Goal: Task Accomplishment & Management: Use online tool/utility

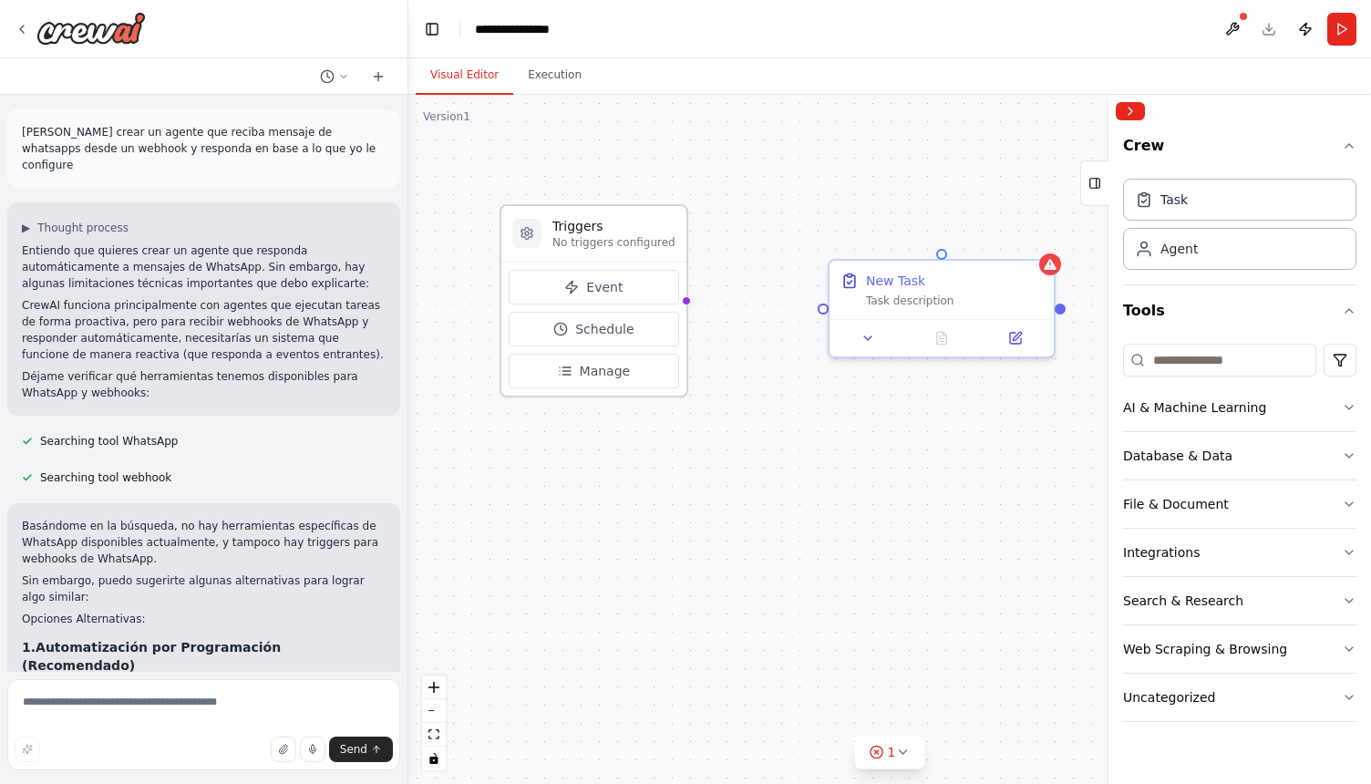
drag, startPoint x: 628, startPoint y: 269, endPoint x: 636, endPoint y: 234, distance: 35.6
click at [636, 234] on h3 "Triggers" at bounding box center [613, 226] width 123 height 18
drag, startPoint x: 595, startPoint y: 235, endPoint x: 613, endPoint y: 230, distance: 18.2
click at [613, 230] on div "Triggers No triggers configured" at bounding box center [632, 233] width 123 height 33
click at [583, 291] on icon at bounding box center [590, 287] width 15 height 15
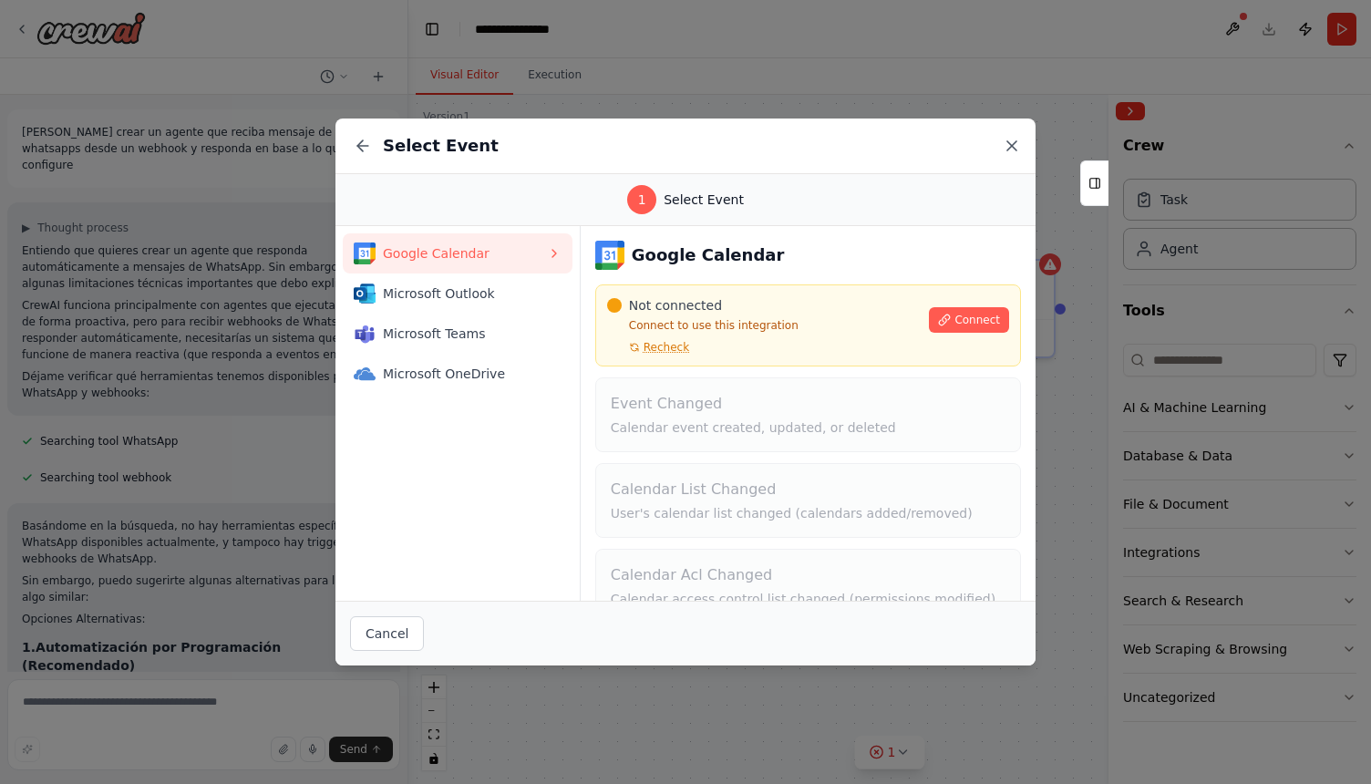
click at [1010, 147] on icon at bounding box center [1011, 145] width 9 height 9
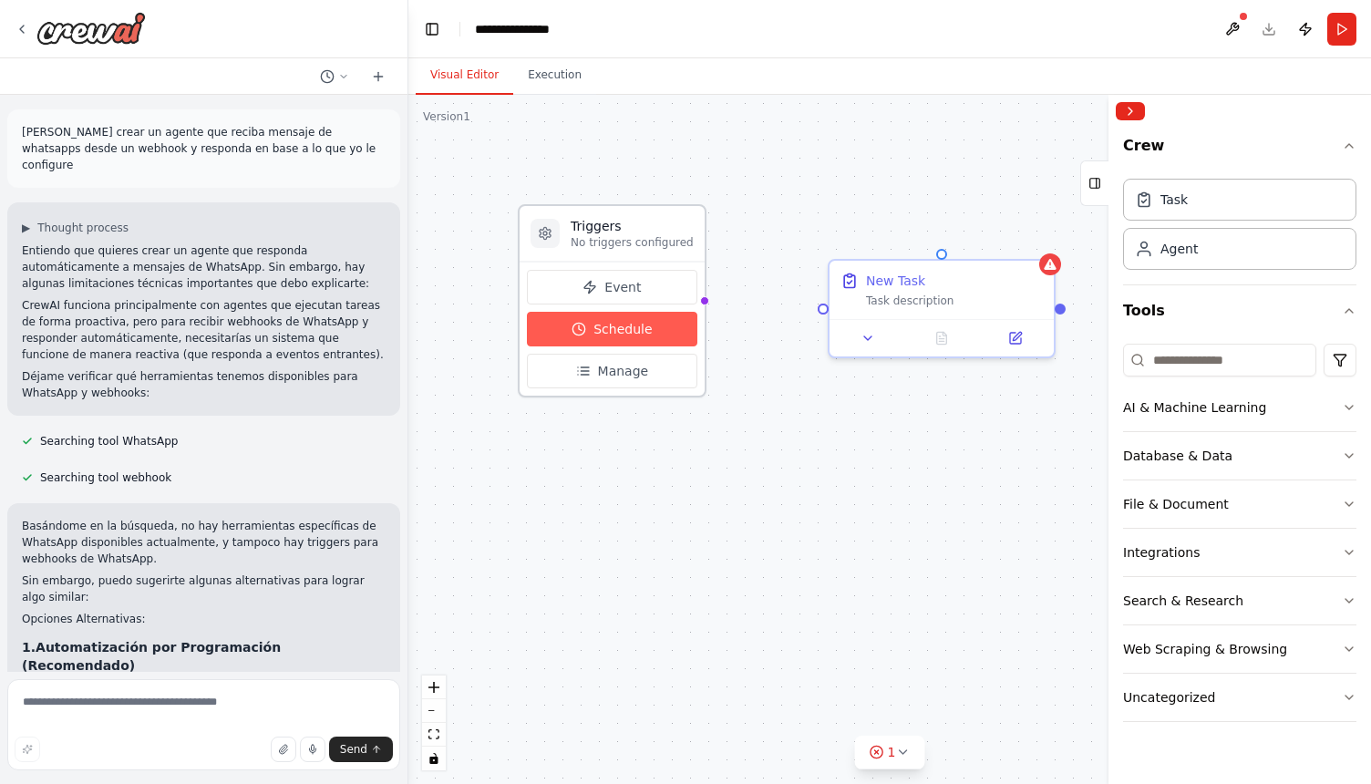
click at [653, 338] on button "Schedule" at bounding box center [612, 329] width 170 height 35
select select "******"
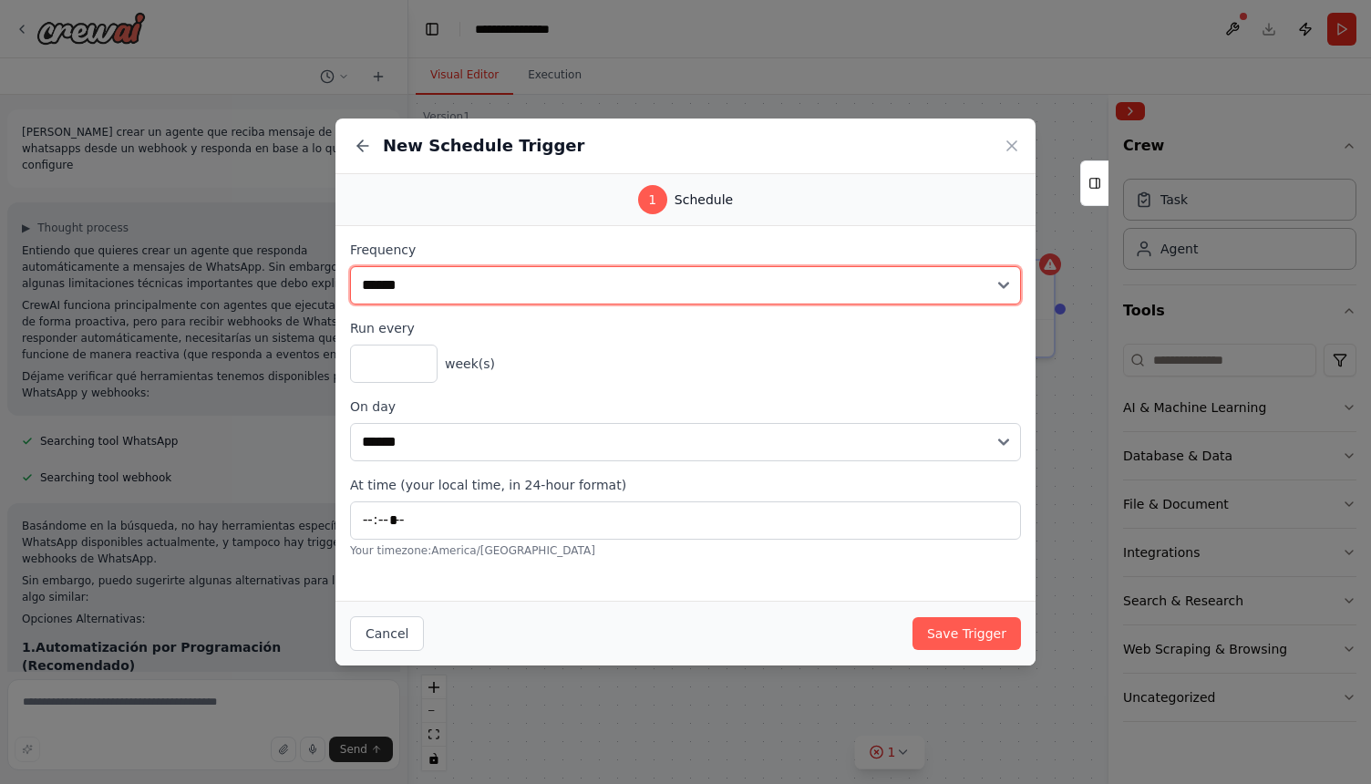
click at [532, 291] on select "**********" at bounding box center [685, 285] width 671 height 38
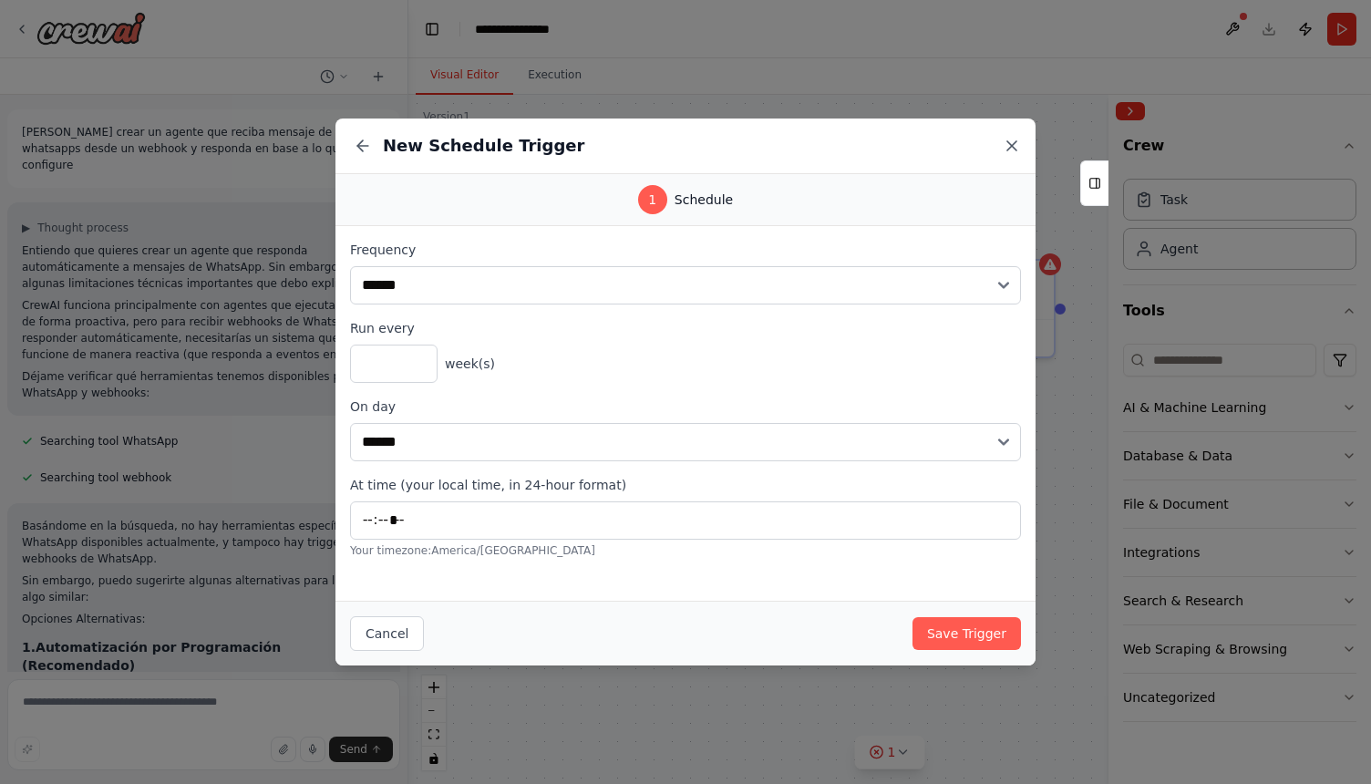
click at [1011, 145] on icon at bounding box center [1011, 145] width 9 height 9
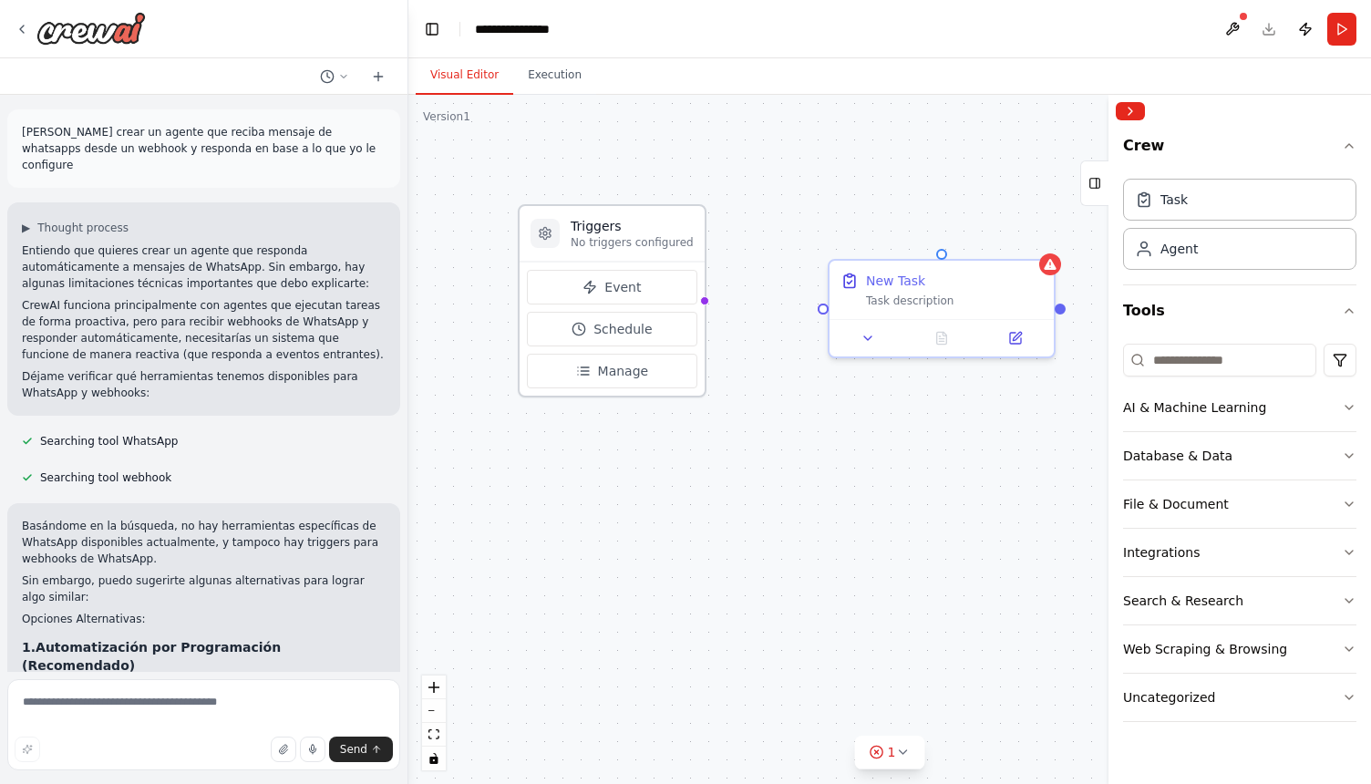
click at [629, 392] on div "Event Schedule Manage" at bounding box center [612, 329] width 185 height 134
click at [605, 375] on span "Manage" at bounding box center [623, 371] width 51 height 18
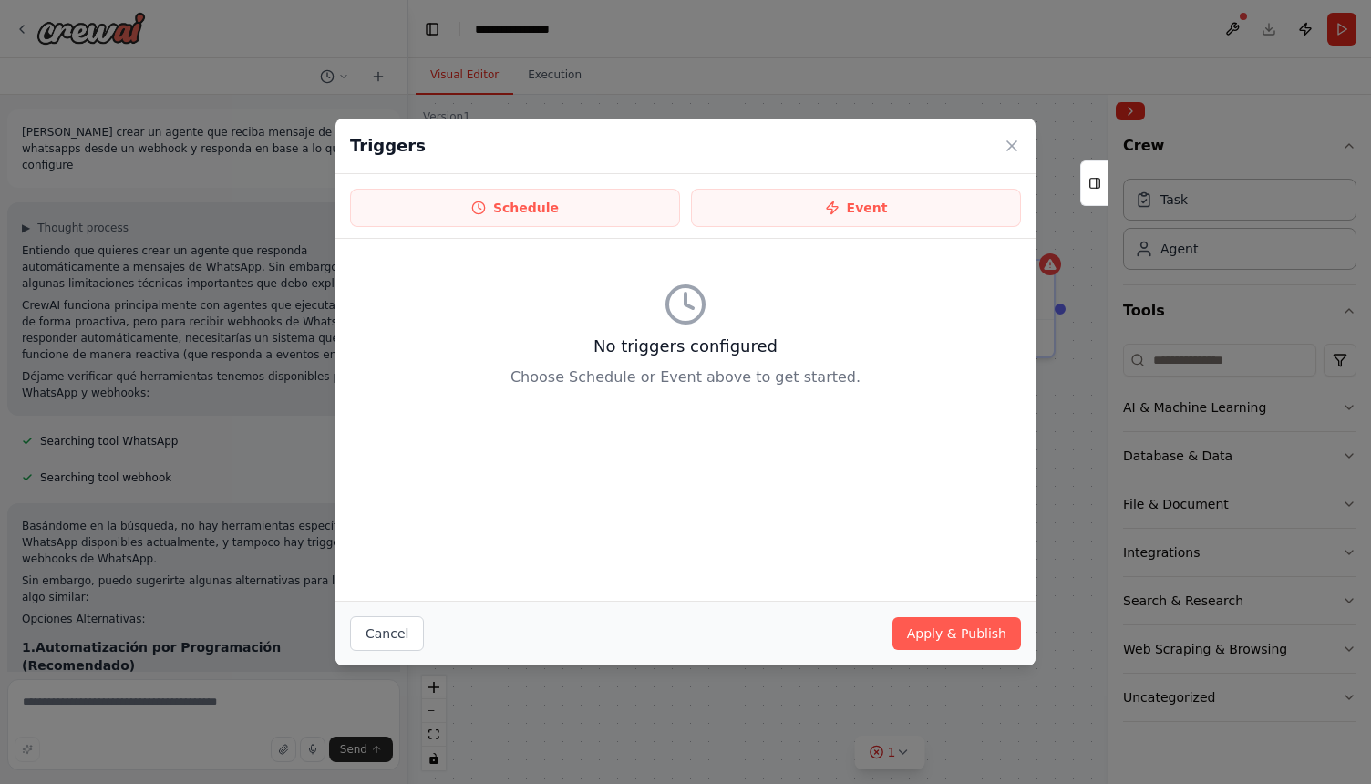
click at [1025, 143] on div "Triggers" at bounding box center [685, 147] width 700 height 56
click at [1019, 144] on icon at bounding box center [1012, 146] width 18 height 18
